Goal: Ask a question: Seek information or help from site administrators or community

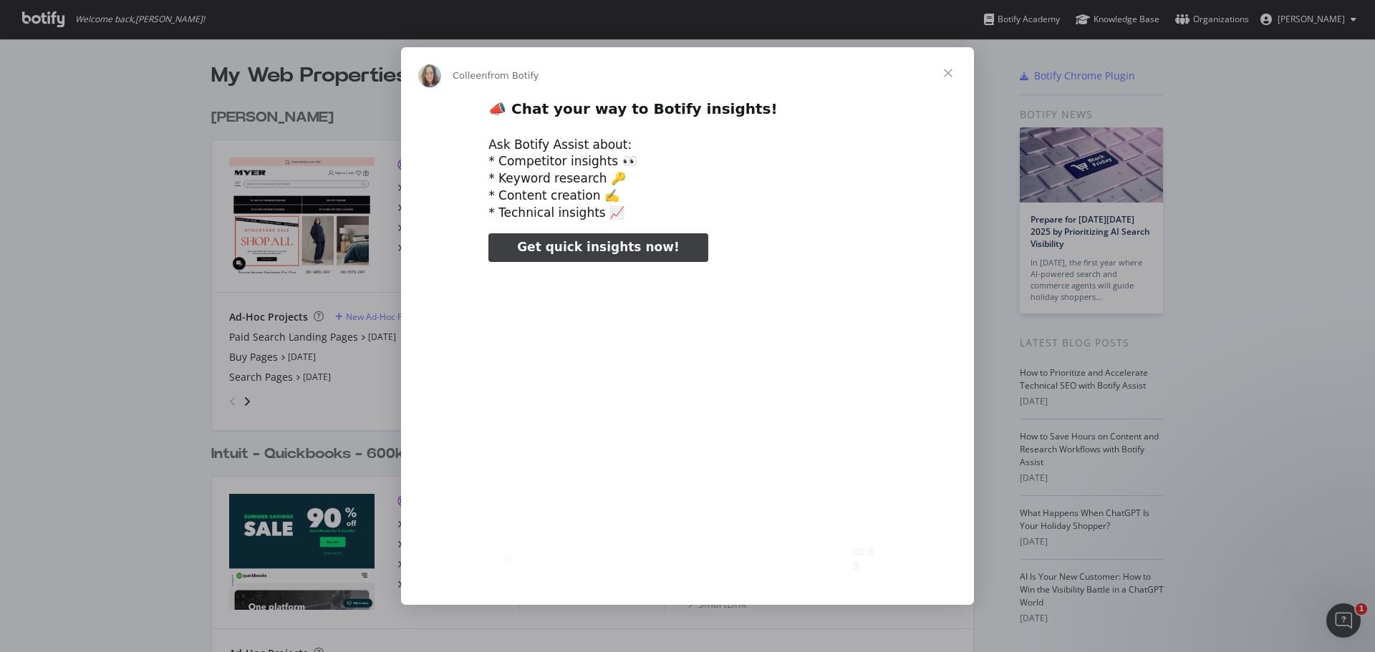
click at [549, 254] on span "Get quick insights now!" at bounding box center [598, 247] width 162 height 14
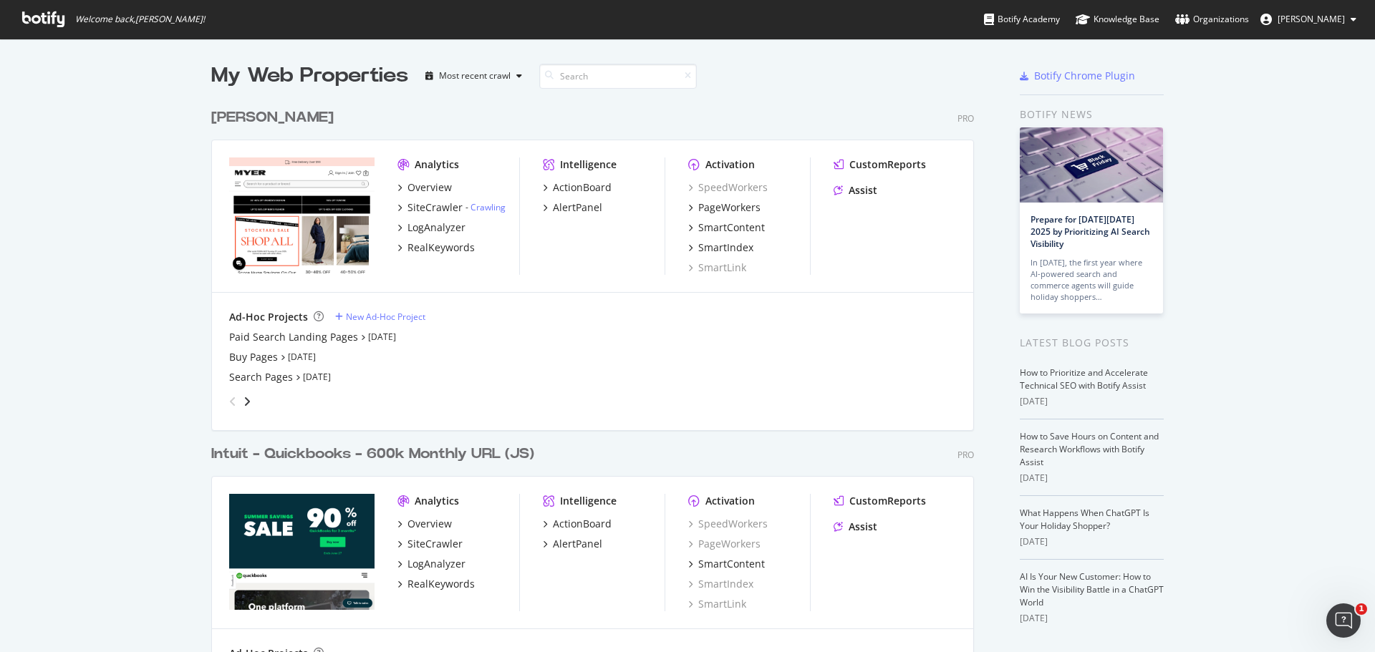
click at [306, 184] on img "grid" at bounding box center [301, 216] width 145 height 116
click at [412, 188] on div "Overview" at bounding box center [430, 187] width 44 height 14
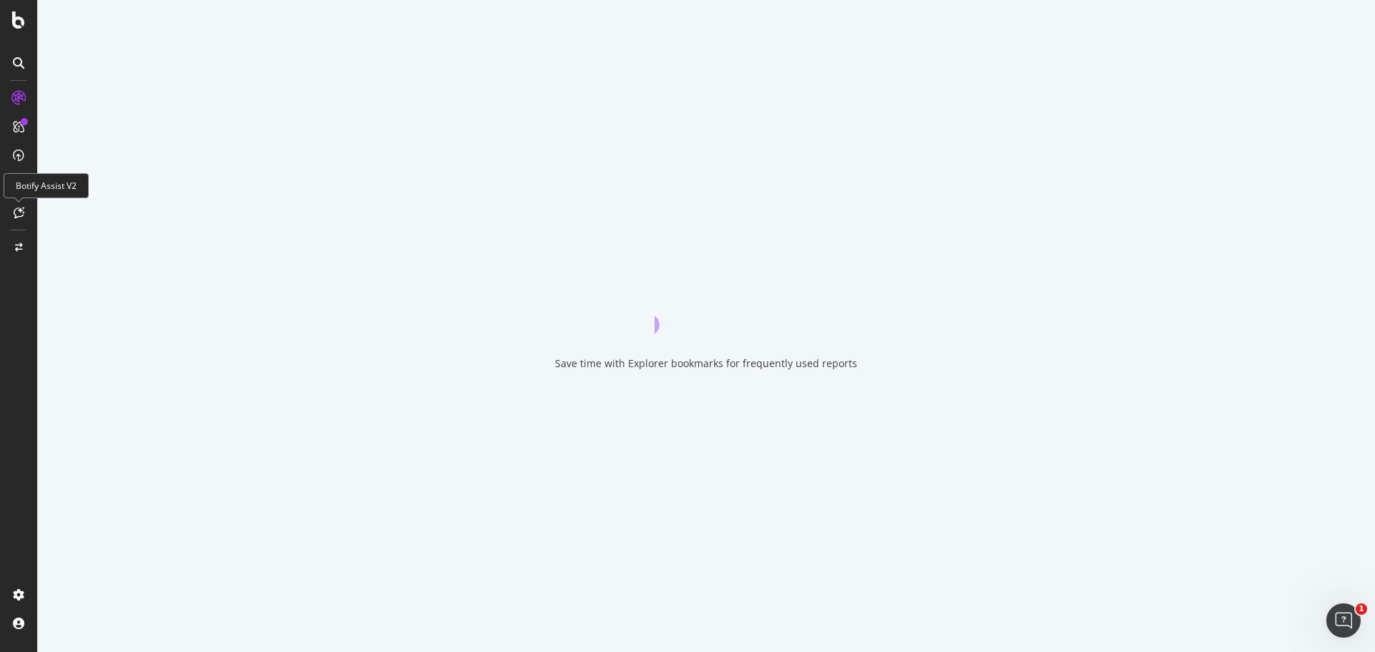
click at [29, 202] on div at bounding box center [18, 212] width 23 height 23
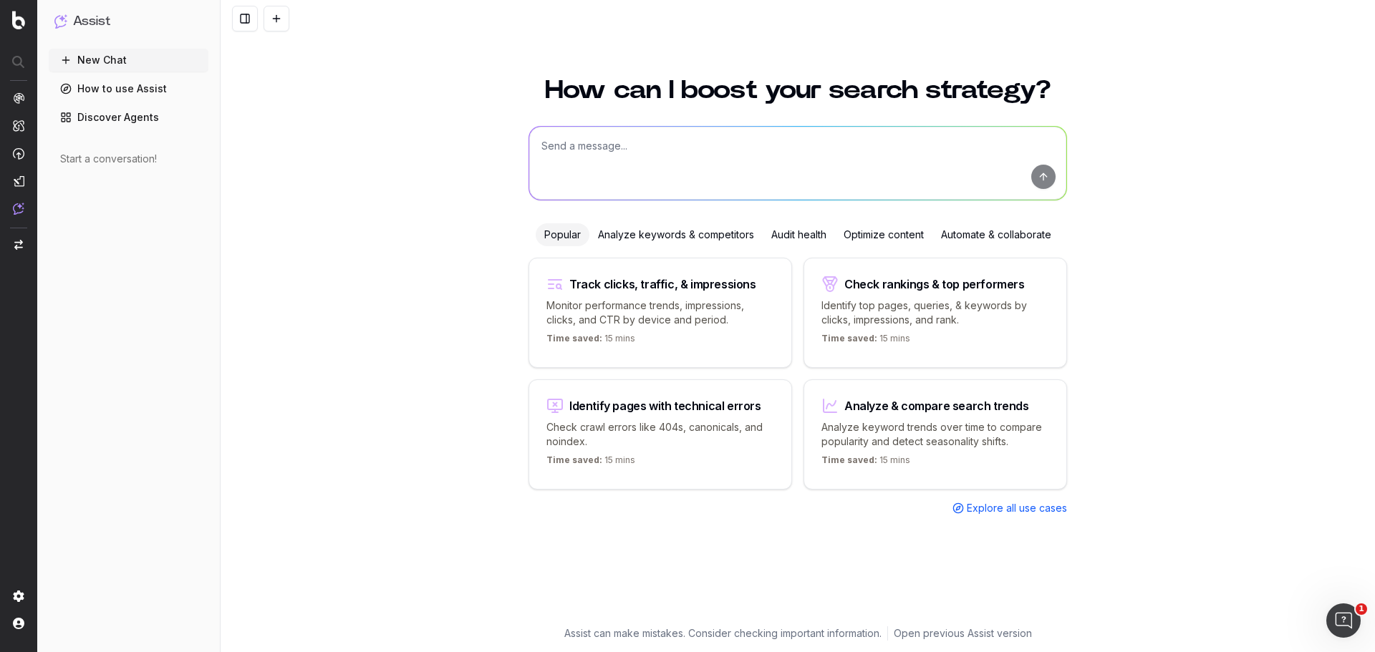
click at [847, 299] on p "Identify top pages, queries, & keywords by clicks, impressions, and rank." at bounding box center [936, 313] width 228 height 29
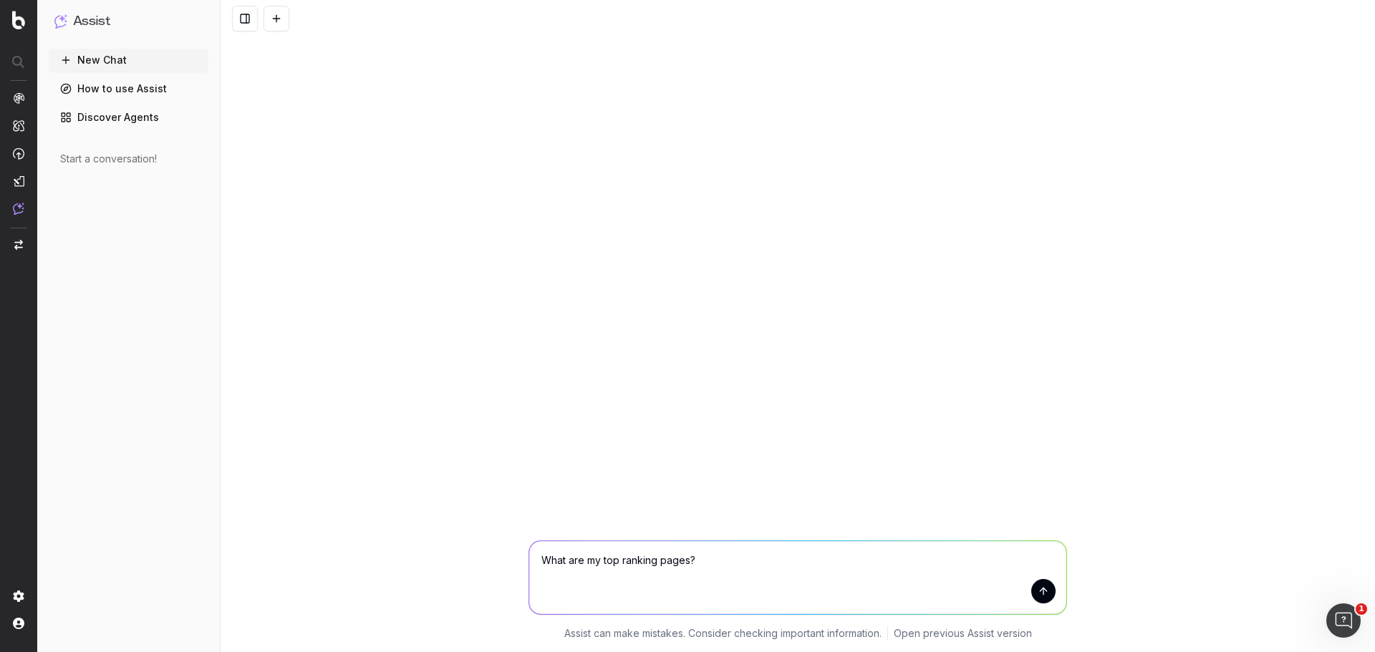
drag, startPoint x: 817, startPoint y: 561, endPoint x: 284, endPoint y: 521, distance: 535.1
click at [284, 521] on div "What are my top ranking pages? What are my top ranking pages? Assist can make m…" at bounding box center [798, 326] width 1155 height 652
type textarea "Which /buy/ URLs have improved and declined the most over the past 30 days"
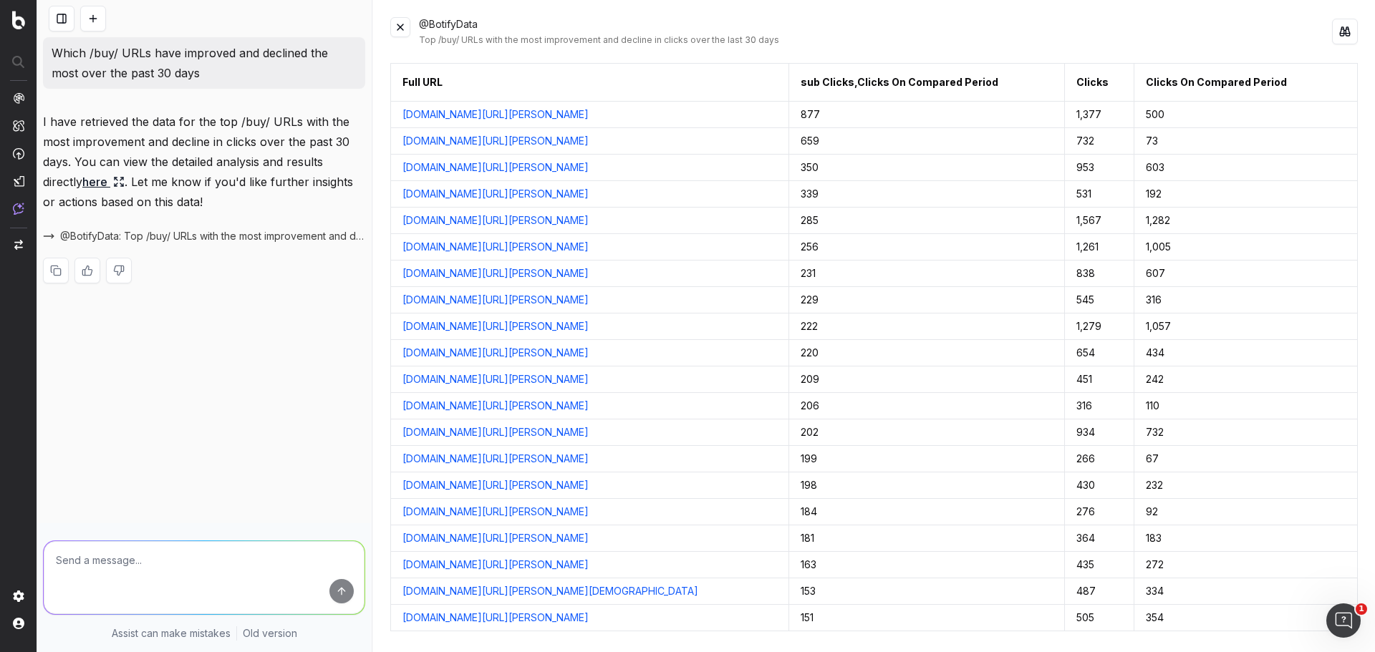
click at [208, 530] on div at bounding box center [204, 575] width 334 height 103
click at [191, 559] on textarea at bounding box center [204, 577] width 321 height 73
type textarea "Can you overlay ranking data to this. Number of top 3 positions this period vs …"
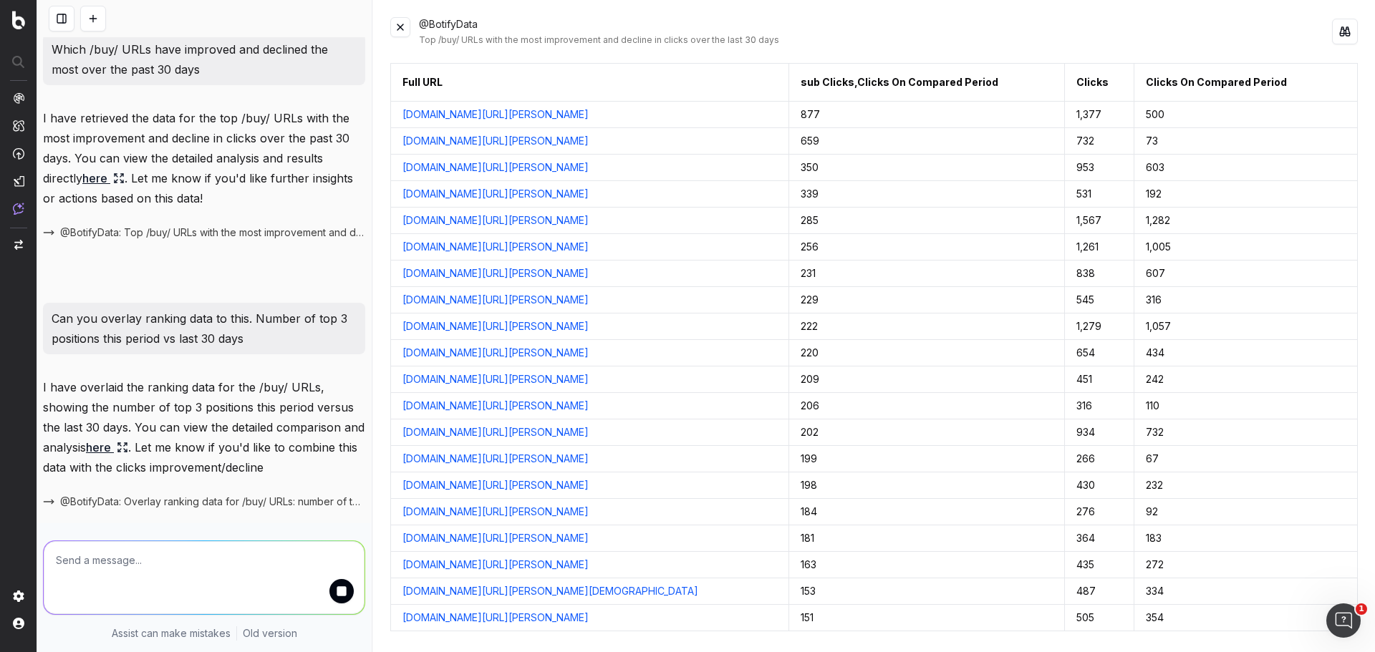
scroll to position [72, 0]
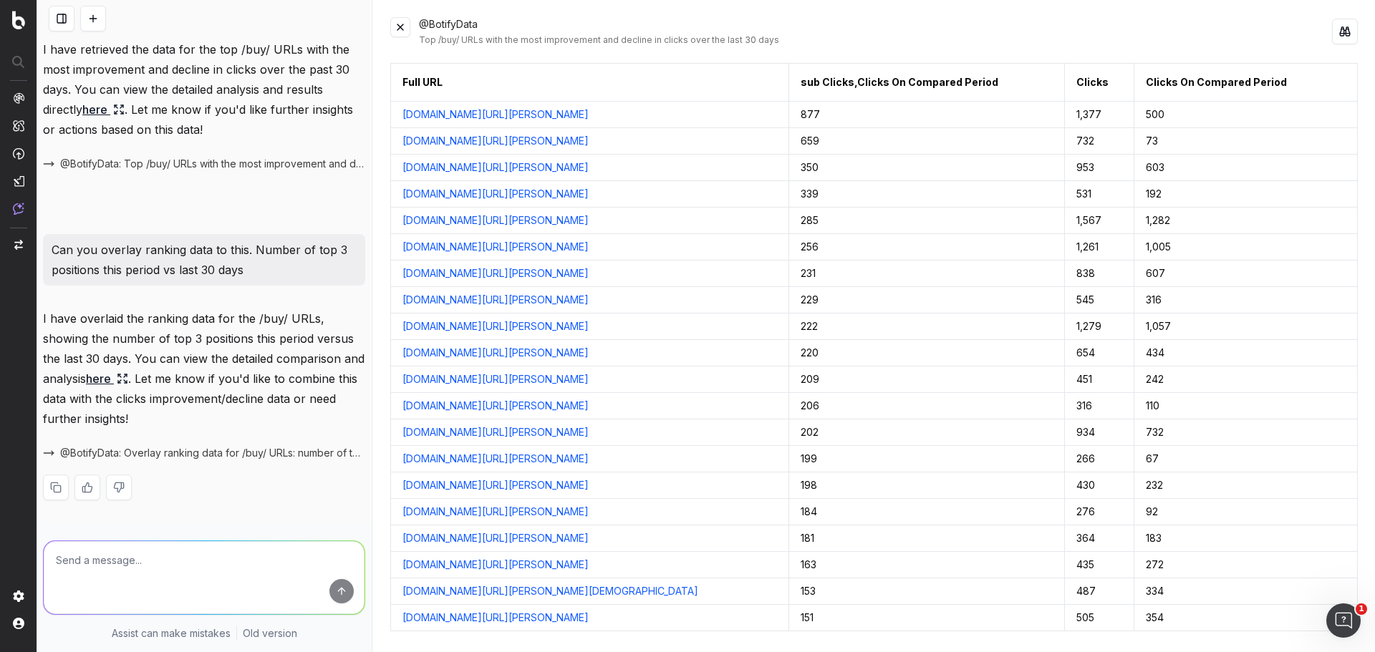
click at [128, 379] on link "here" at bounding box center [107, 379] width 42 height 20
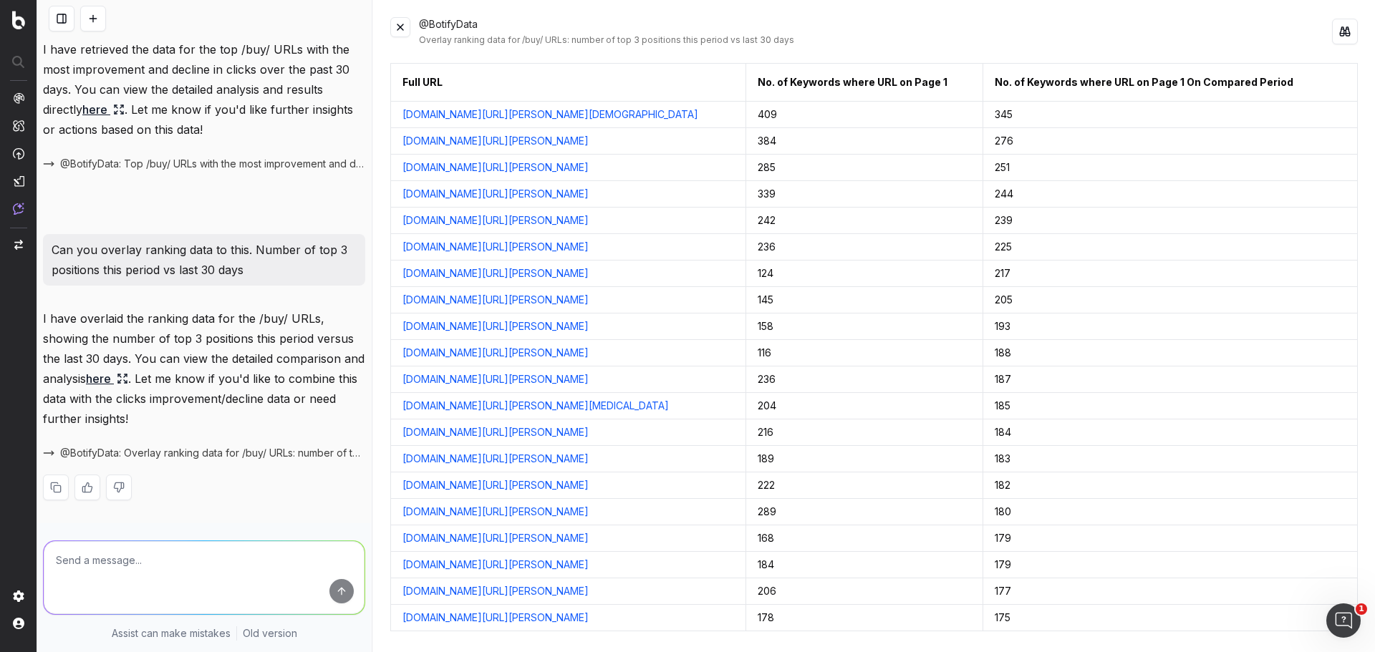
click at [1039, 321] on td "193" at bounding box center [1170, 327] width 375 height 27
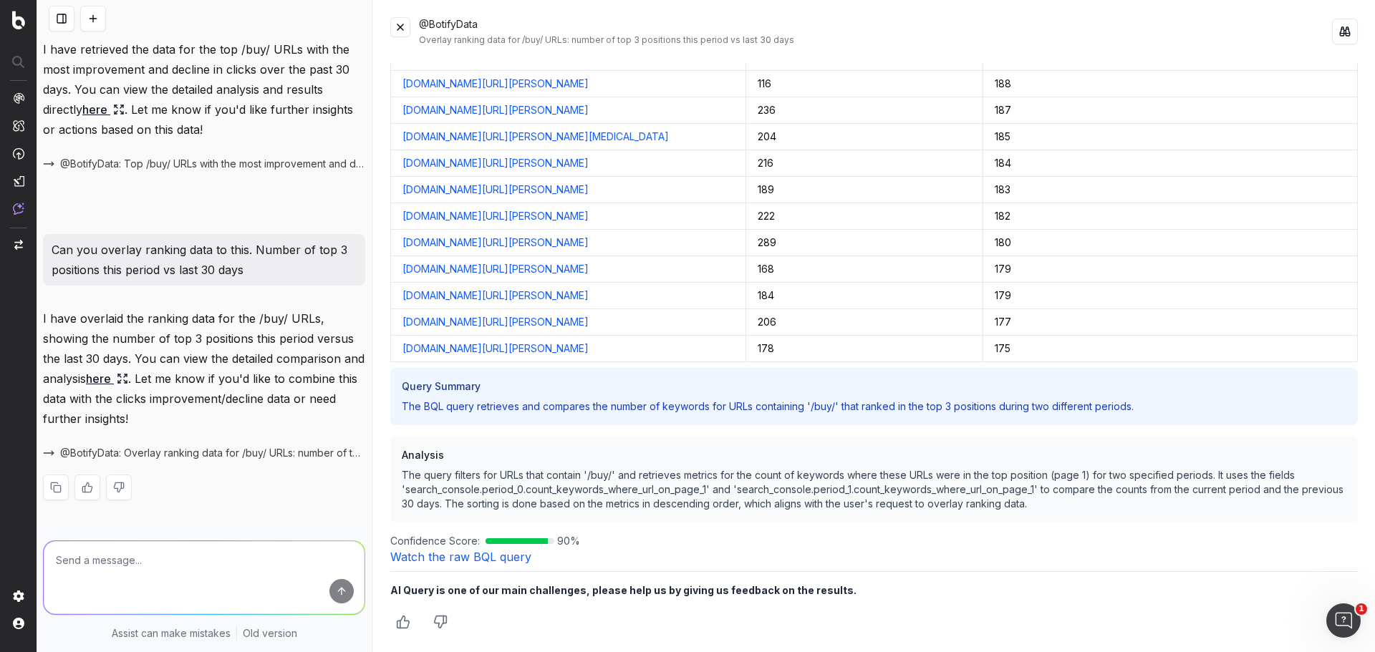
scroll to position [0, 0]
